Goal: Task Accomplishment & Management: Use online tool/utility

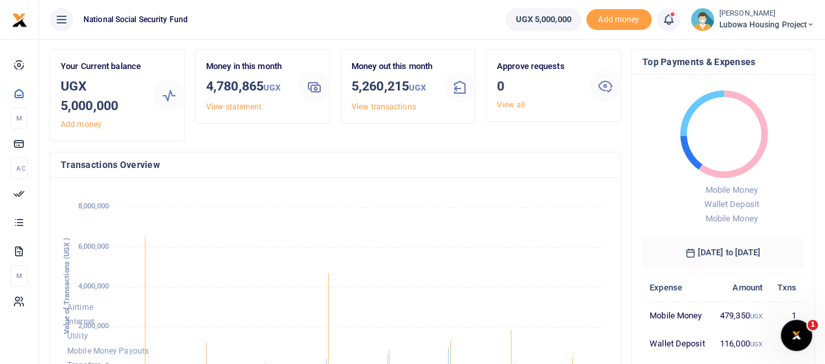
scroll to position [65, 0]
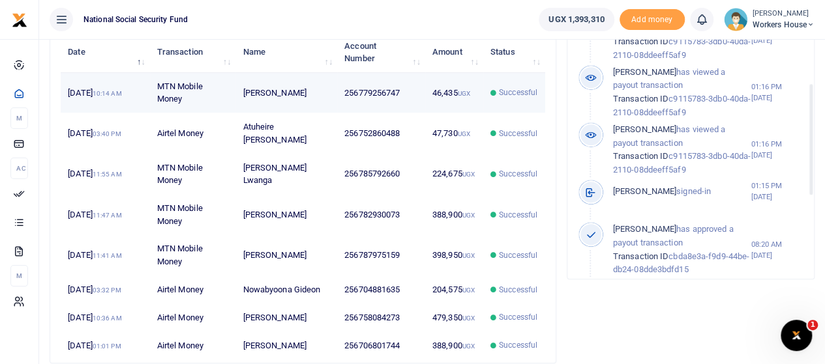
scroll to position [521, 0]
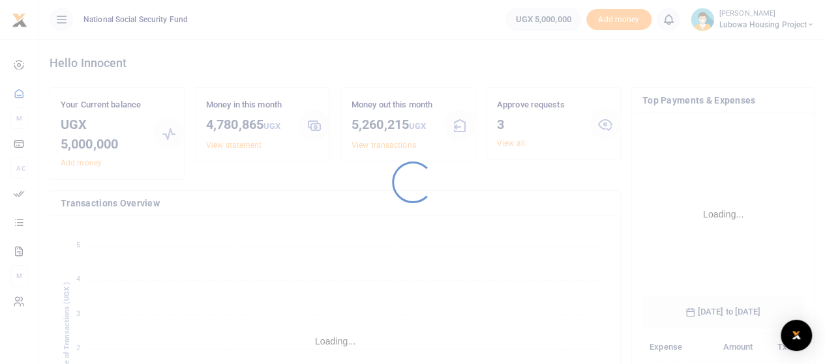
scroll to position [204, 151]
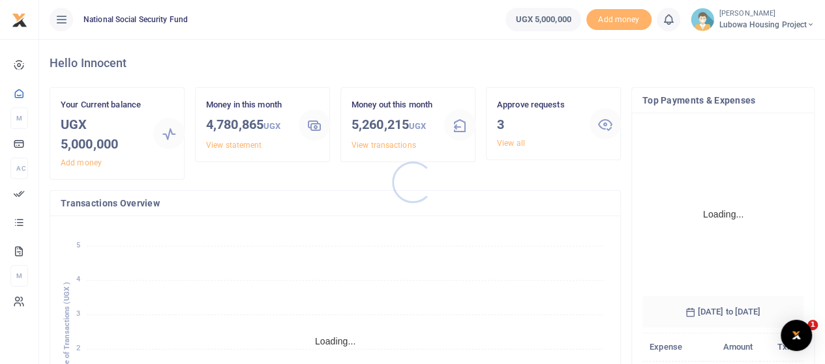
click at [523, 143] on div at bounding box center [412, 182] width 825 height 364
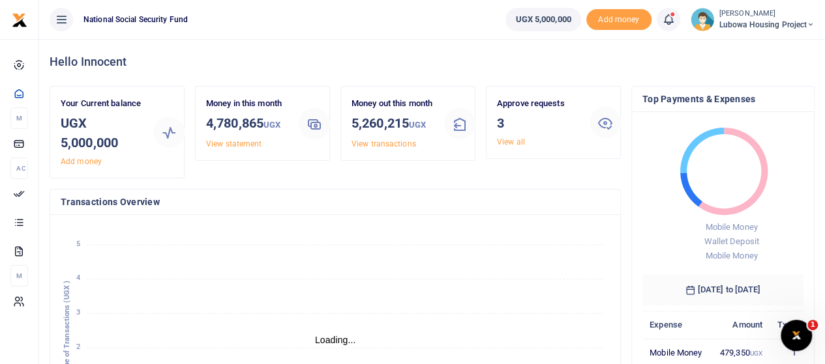
scroll to position [0, 0]
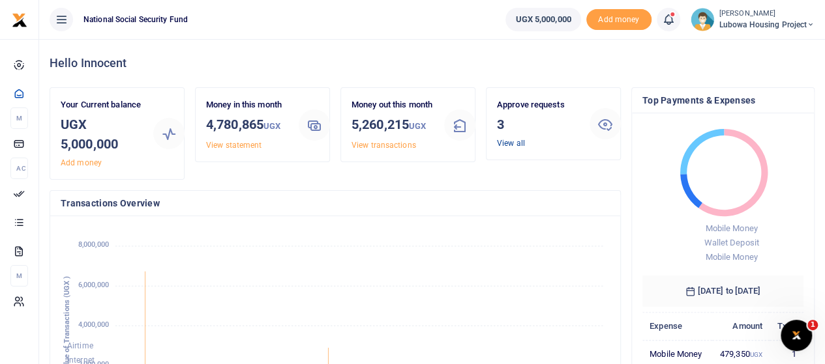
click at [514, 141] on link "View all" at bounding box center [511, 143] width 28 height 9
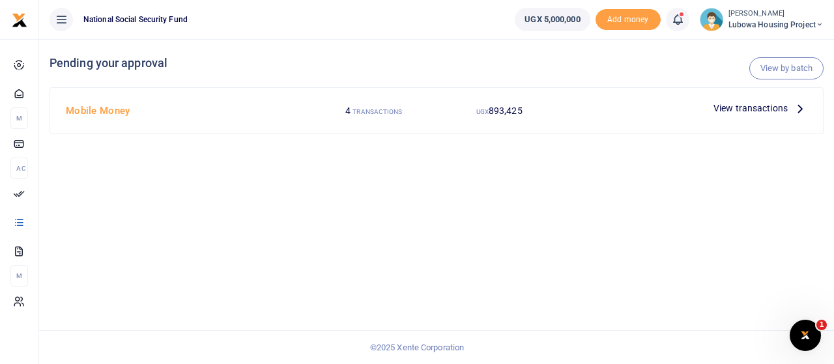
click at [381, 111] on small "TRANSACTIONS" at bounding box center [378, 111] width 50 height 7
click at [748, 110] on span "View transactions" at bounding box center [751, 108] width 74 height 14
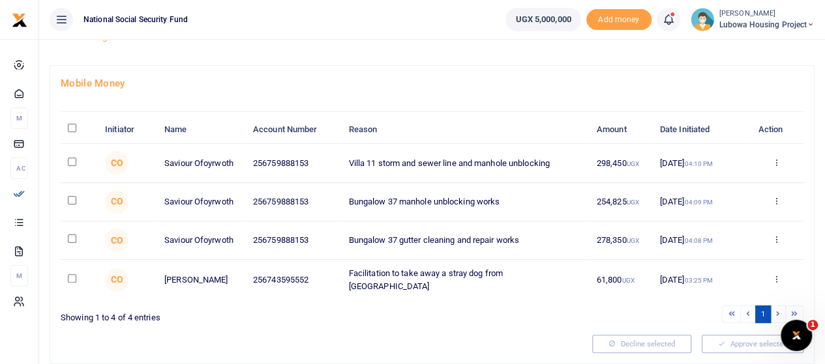
scroll to position [65, 0]
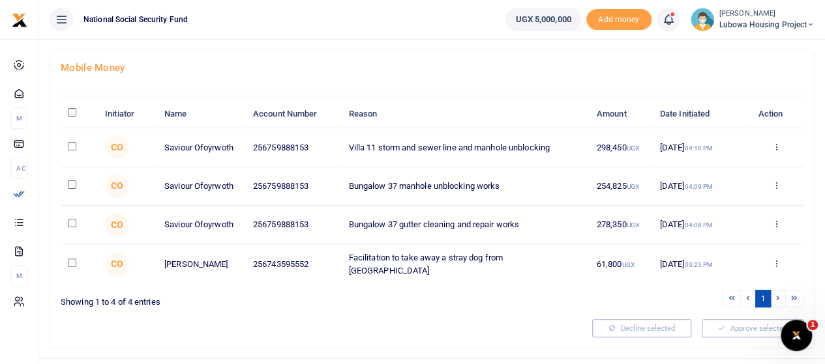
click at [776, 183] on icon at bounding box center [776, 185] width 8 height 9
click at [726, 207] on link "Approve" at bounding box center [728, 206] width 103 height 18
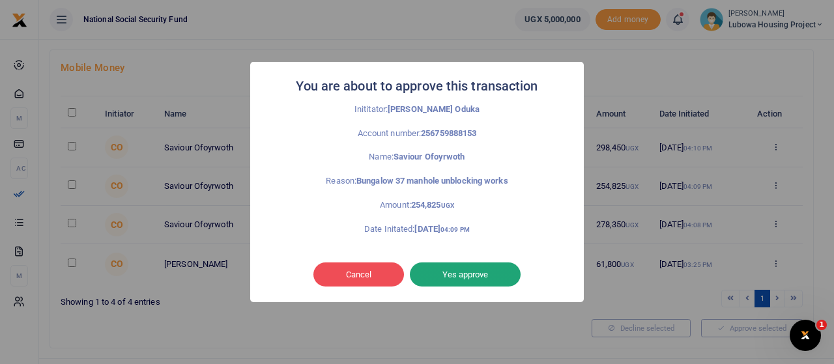
click at [454, 271] on button "Yes approve" at bounding box center [465, 275] width 111 height 25
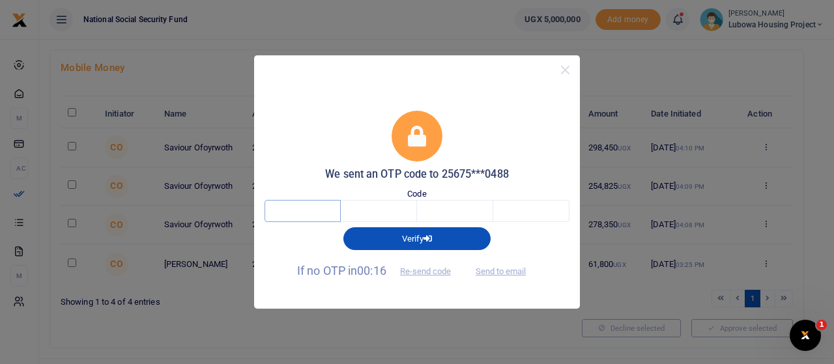
click at [291, 213] on input "text" at bounding box center [303, 211] width 76 height 22
type input "6"
type input "7"
type input "6"
type input "7"
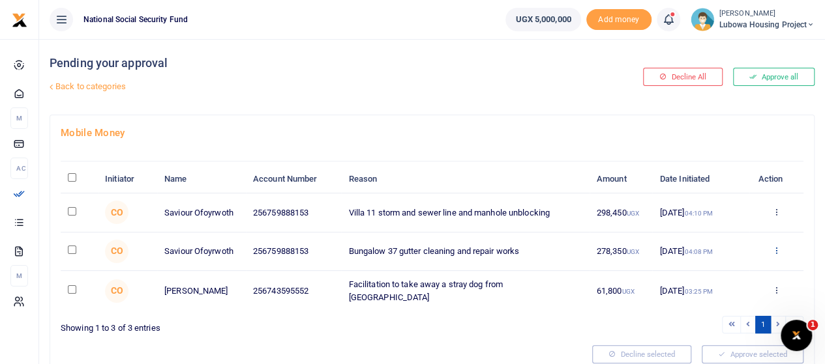
click at [778, 250] on icon at bounding box center [776, 250] width 8 height 9
click at [722, 270] on link "Approve" at bounding box center [728, 272] width 103 height 18
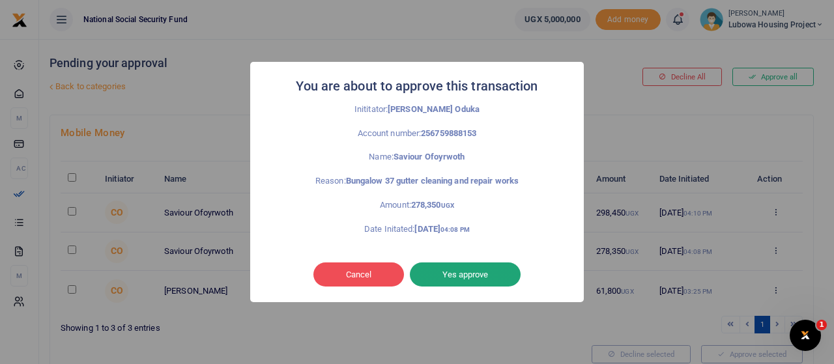
click at [490, 274] on button "Yes approve" at bounding box center [465, 275] width 111 height 25
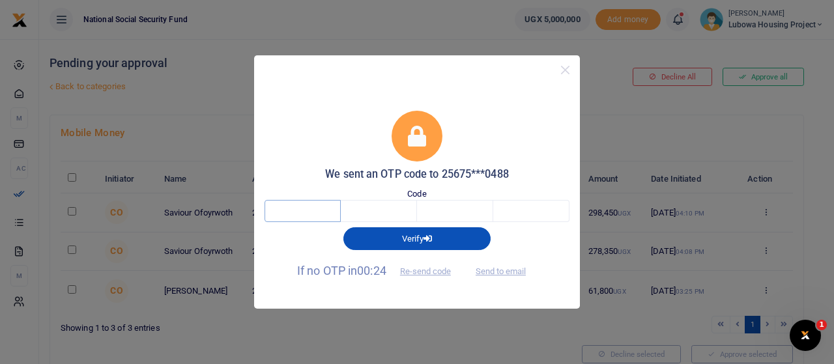
click at [330, 212] on input "text" at bounding box center [303, 211] width 76 height 22
type input "8"
type input "4"
type input "9"
type input "6"
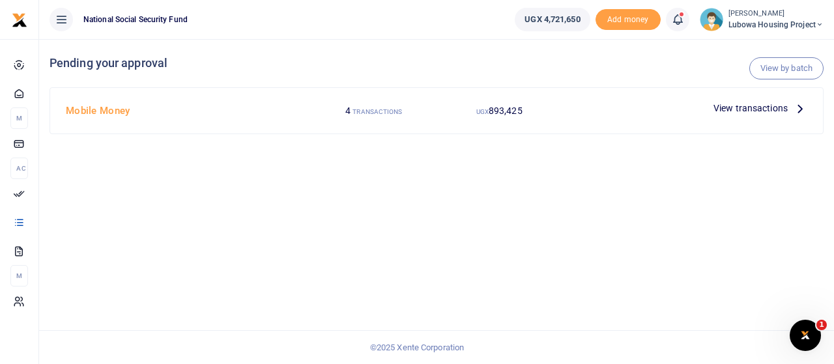
click at [748, 109] on span "View transactions" at bounding box center [751, 108] width 74 height 14
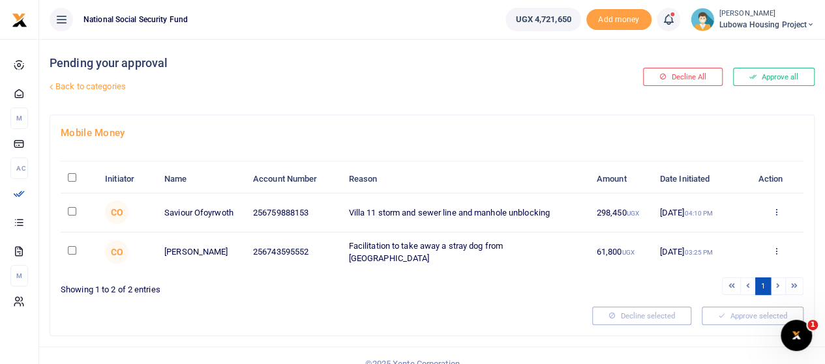
click at [774, 210] on icon at bounding box center [776, 211] width 8 height 9
